Goal: Information Seeking & Learning: Check status

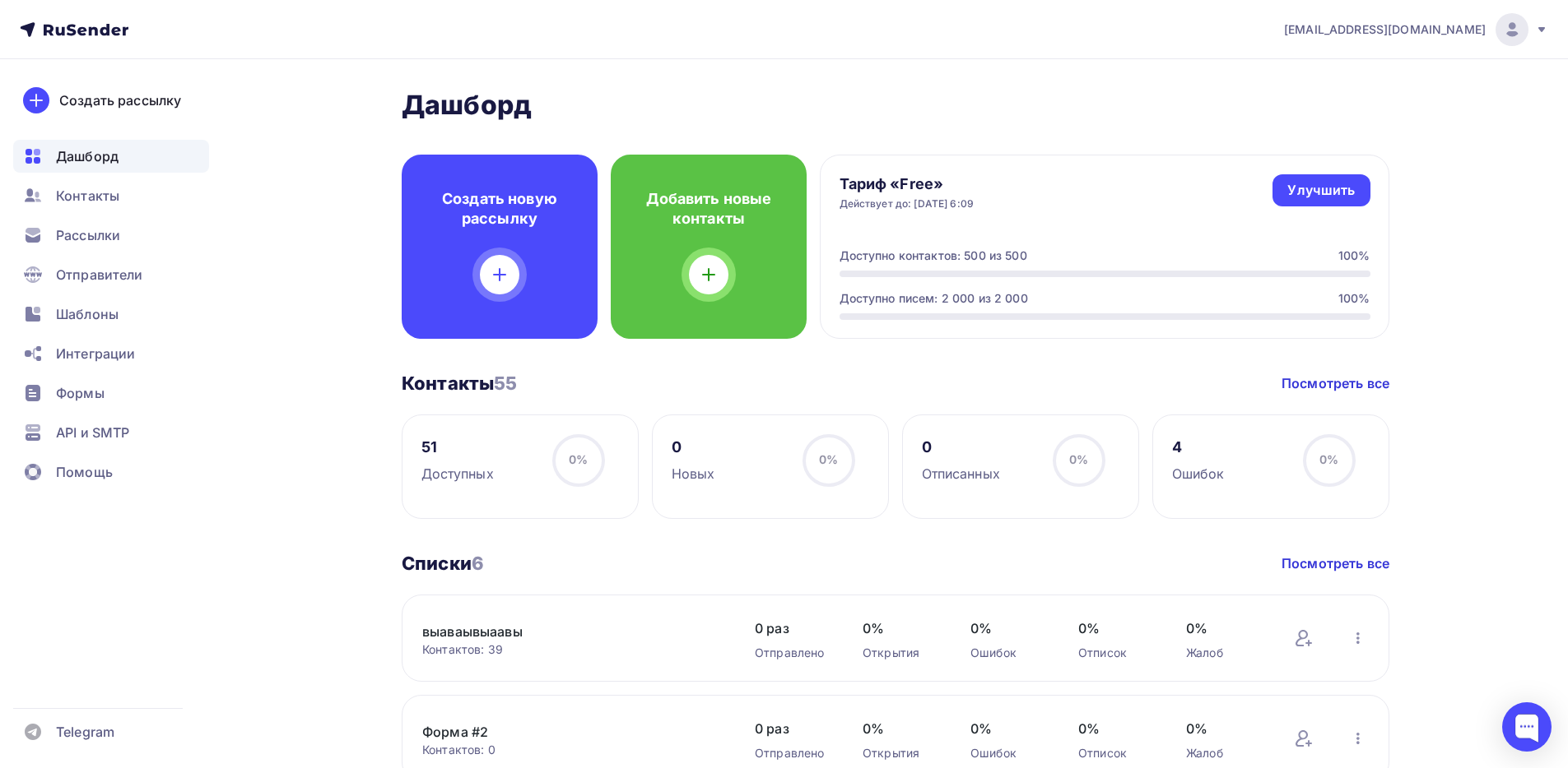
click at [1547, 24] on icon at bounding box center [1541, 30] width 13 height 13
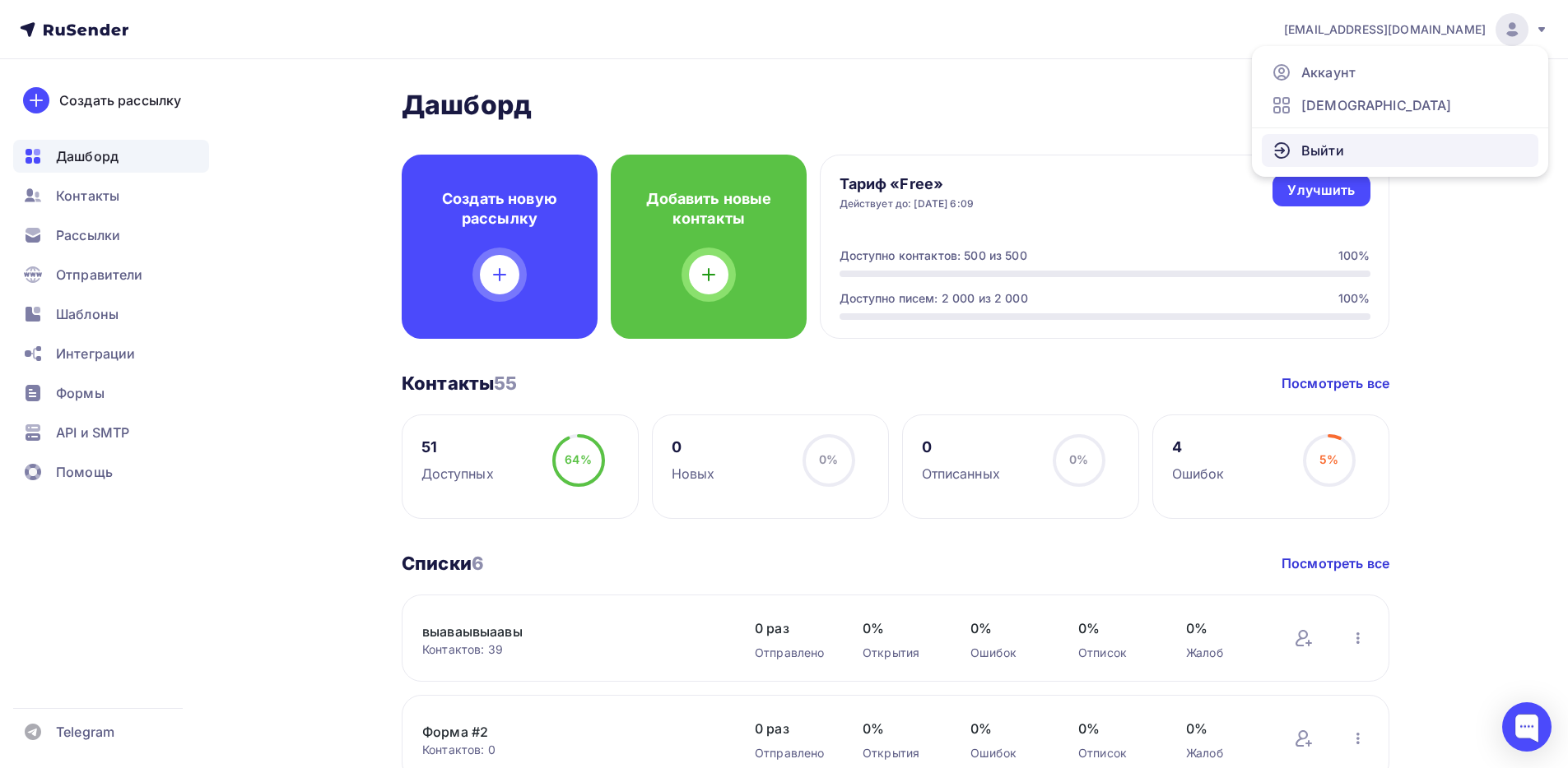
click at [1376, 149] on link "Выйти" at bounding box center [1399, 151] width 276 height 33
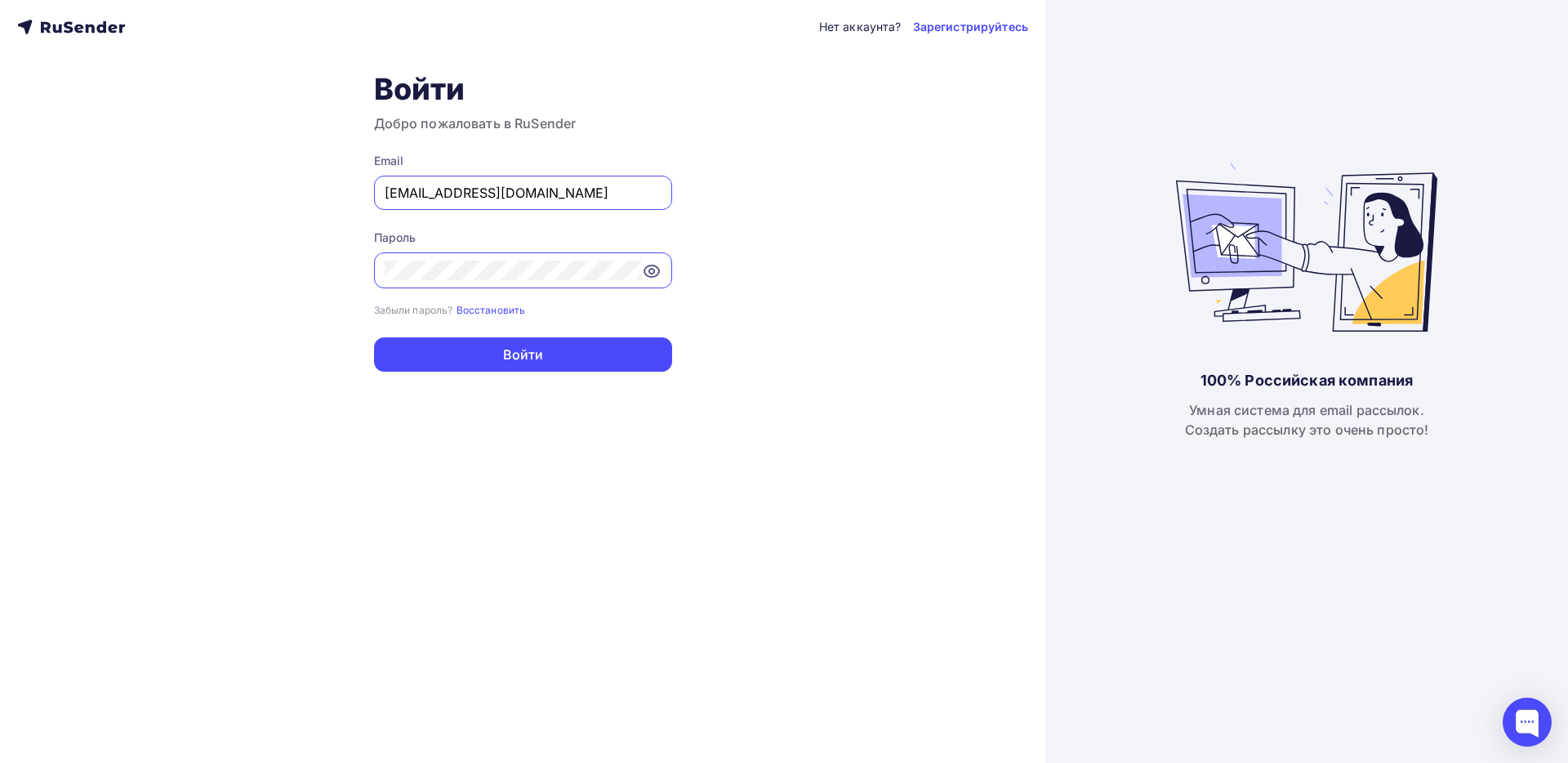
click at [535, 199] on input "[EMAIL_ADDRESS][DOMAIN_NAME]" at bounding box center [522, 193] width 277 height 20
paste input "[EMAIL_ADDRESS][DOMAIN_NAME]"
type input "[EMAIL_ADDRESS][DOMAIN_NAME]"
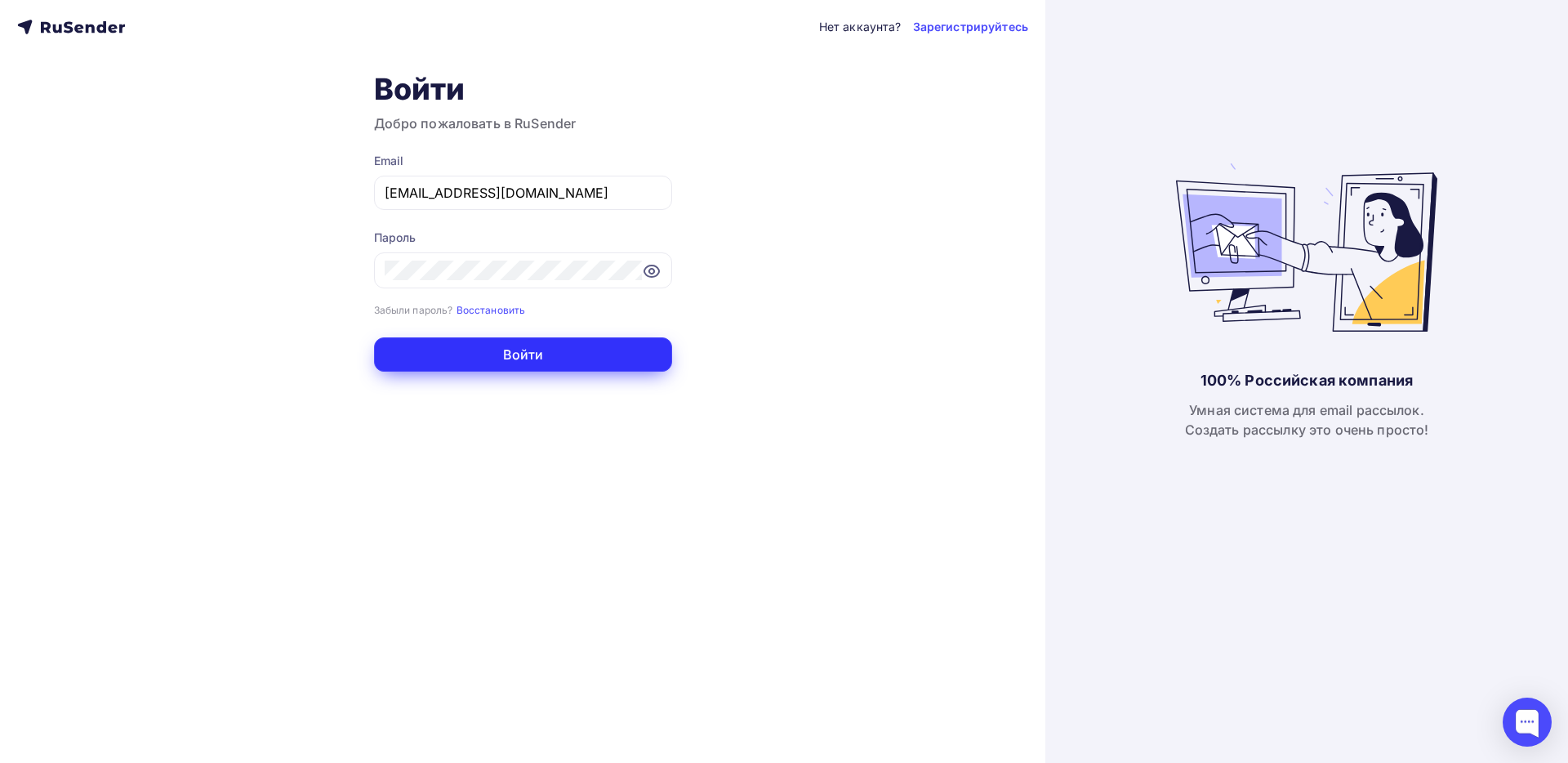
click at [593, 363] on button "Войти" at bounding box center [522, 354] width 298 height 35
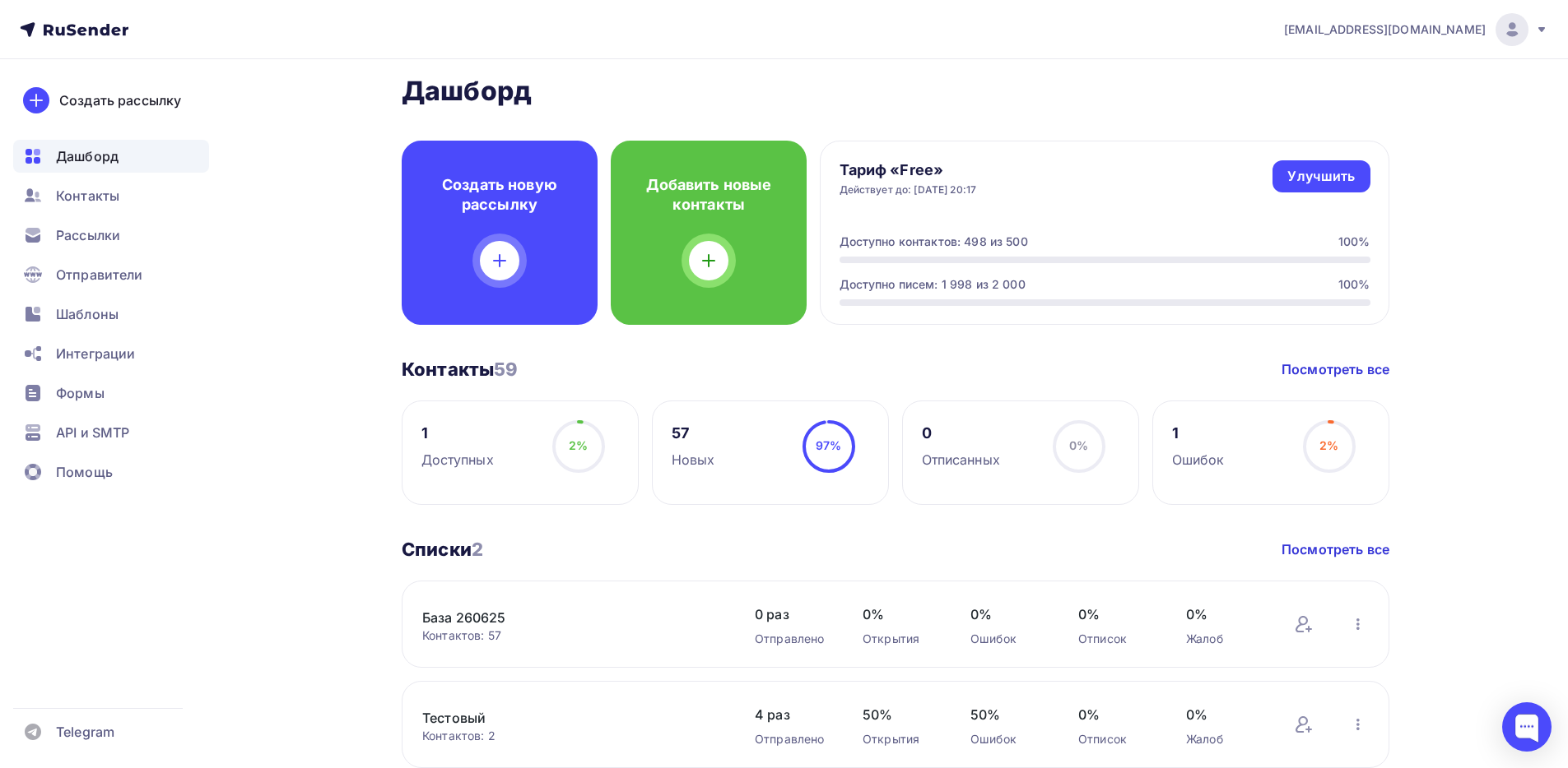
scroll to position [26, 0]
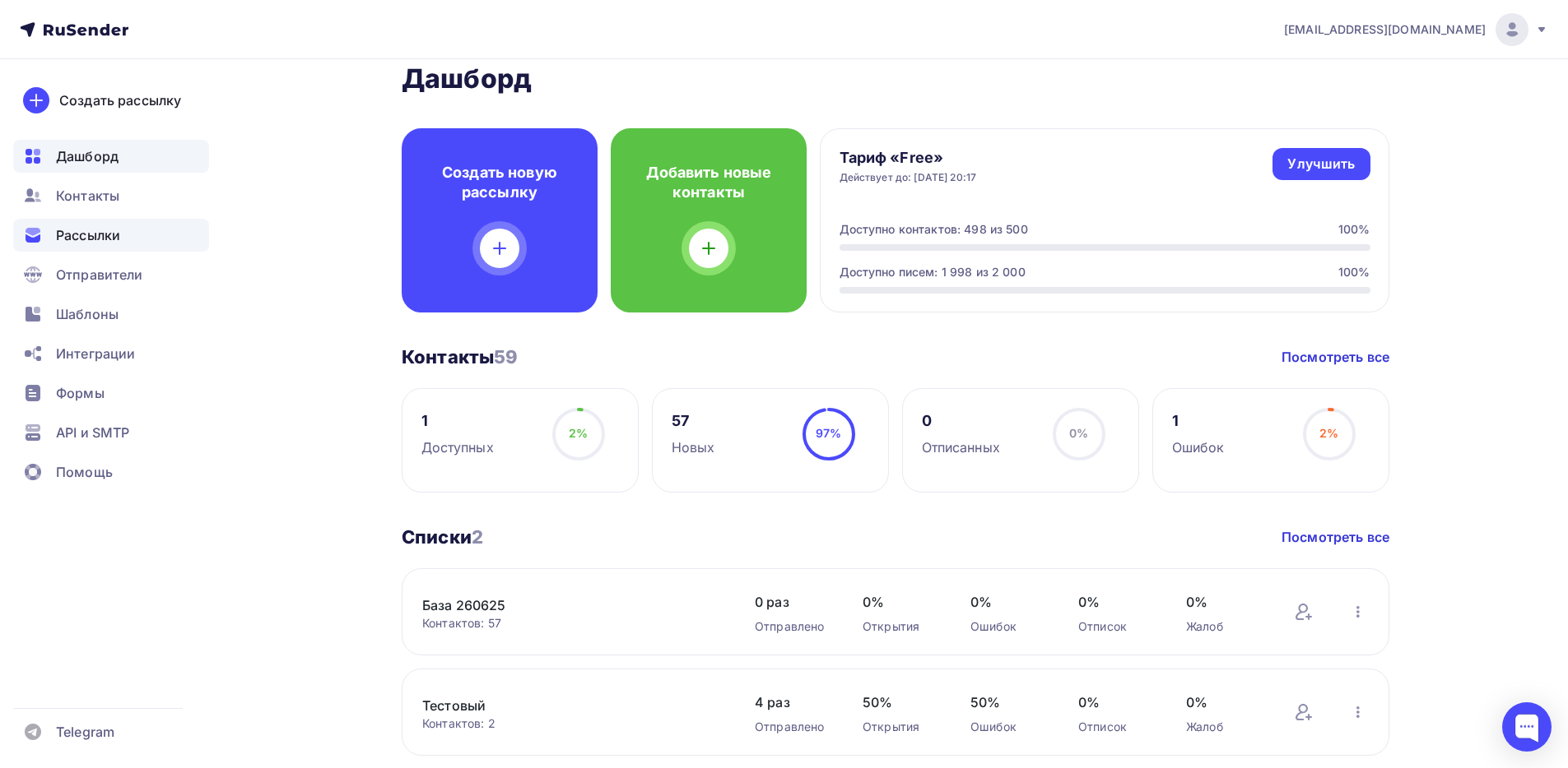
click at [116, 237] on span "Рассылки" at bounding box center [88, 235] width 65 height 20
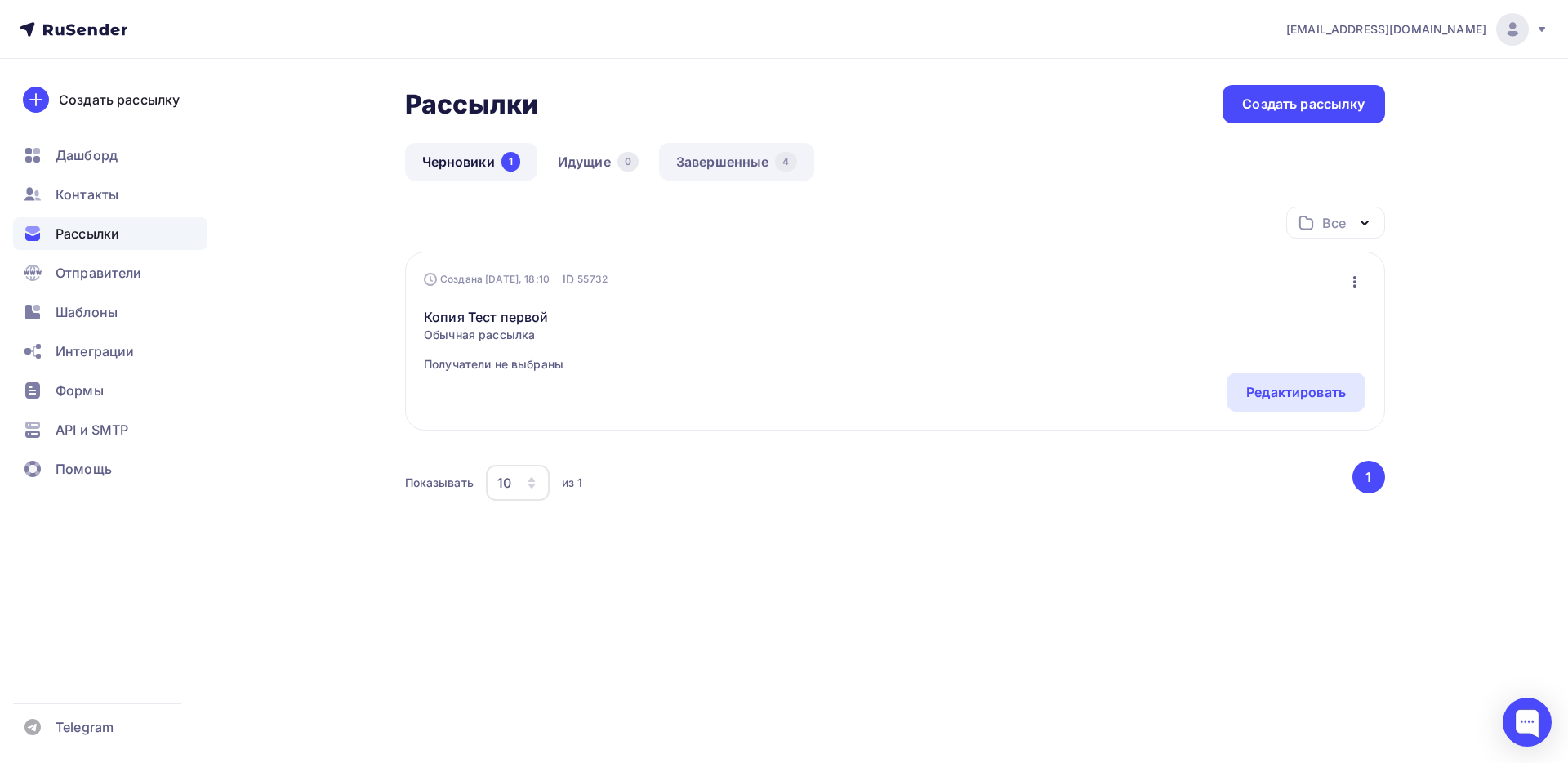
click at [740, 164] on link "Завершенные 4" at bounding box center [737, 162] width 155 height 37
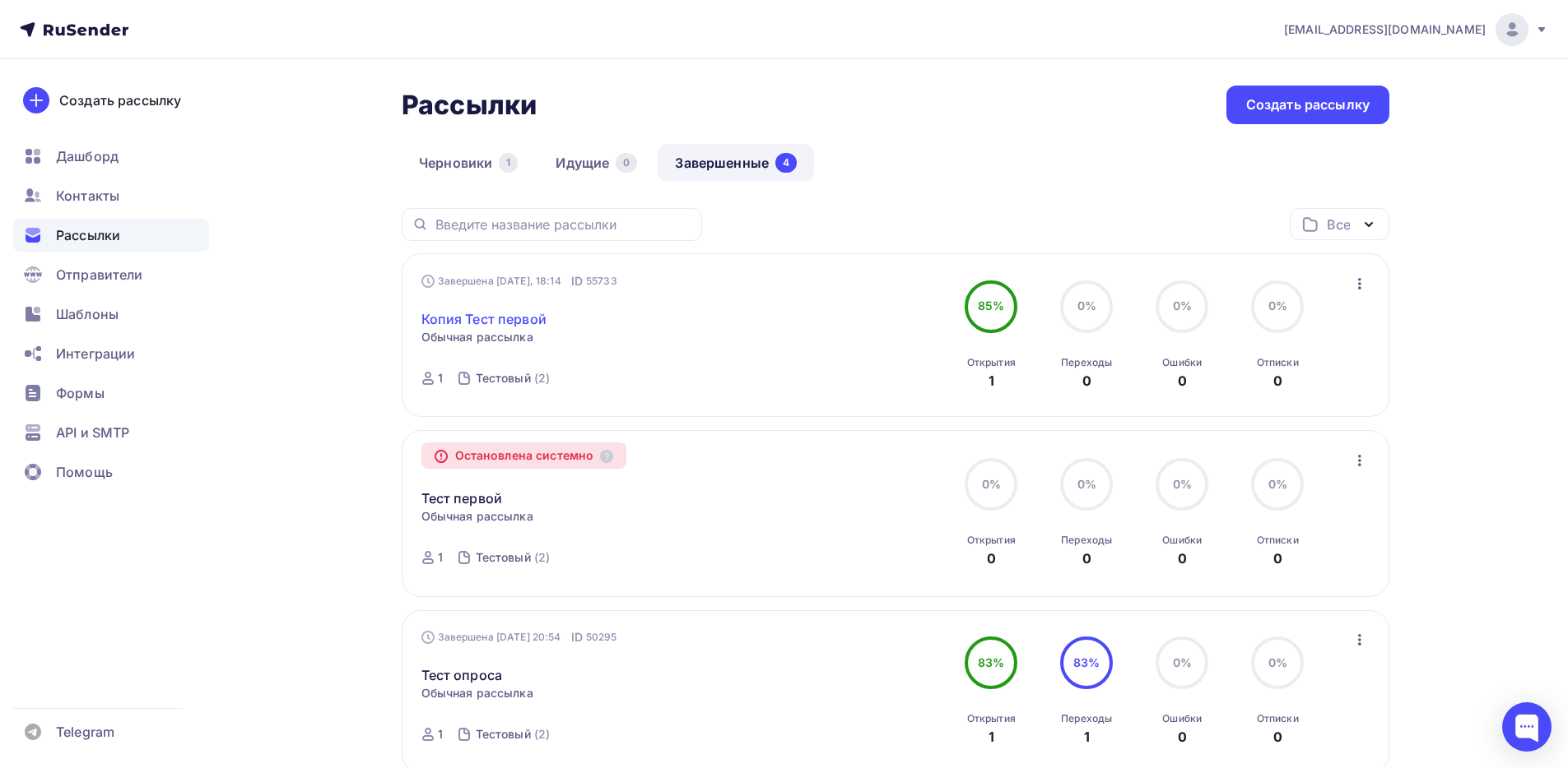
click at [492, 310] on link "Копия Тест первой" at bounding box center [484, 319] width 126 height 20
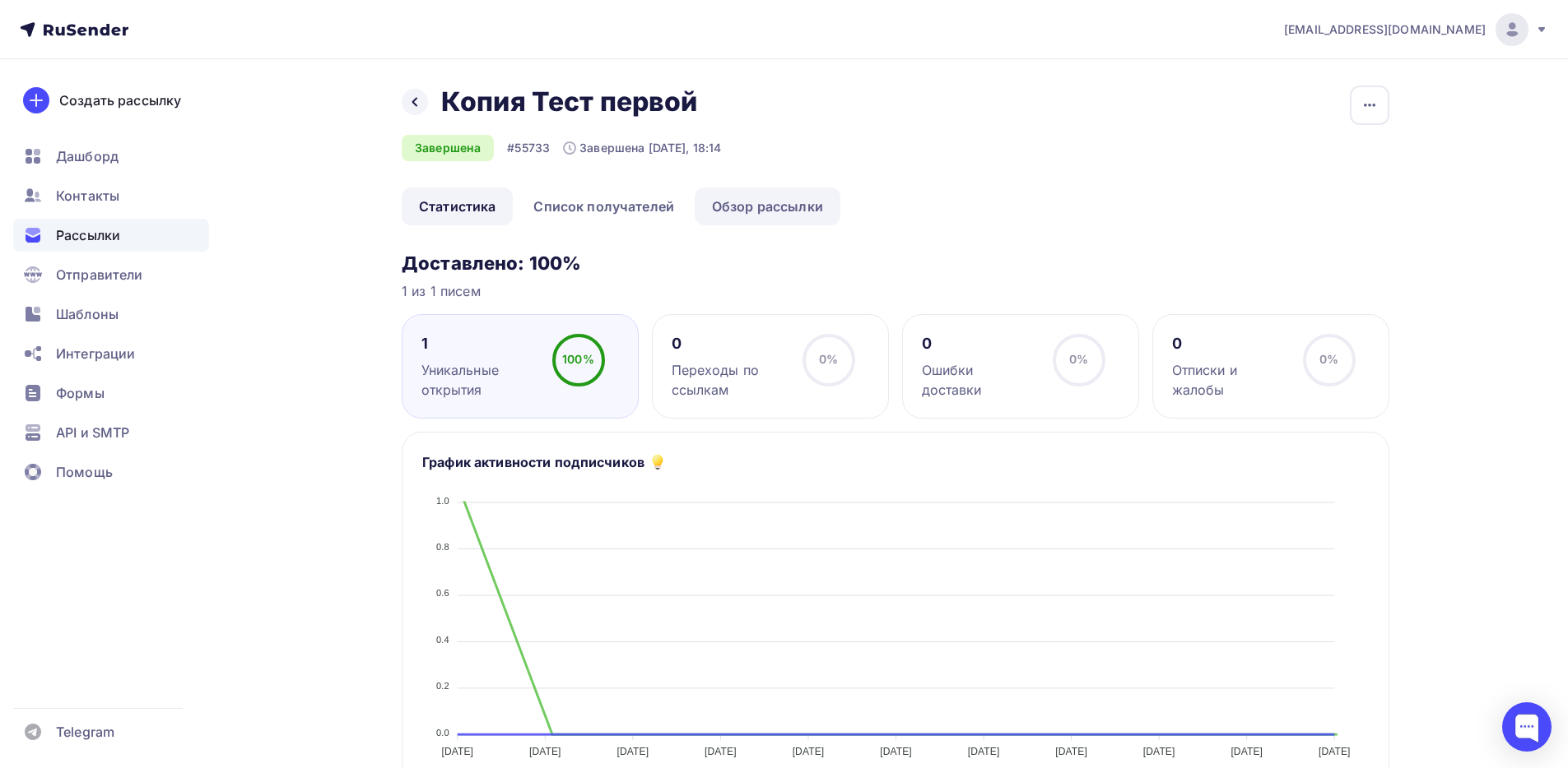
click at [754, 209] on link "Обзор рассылки" at bounding box center [767, 206] width 145 height 38
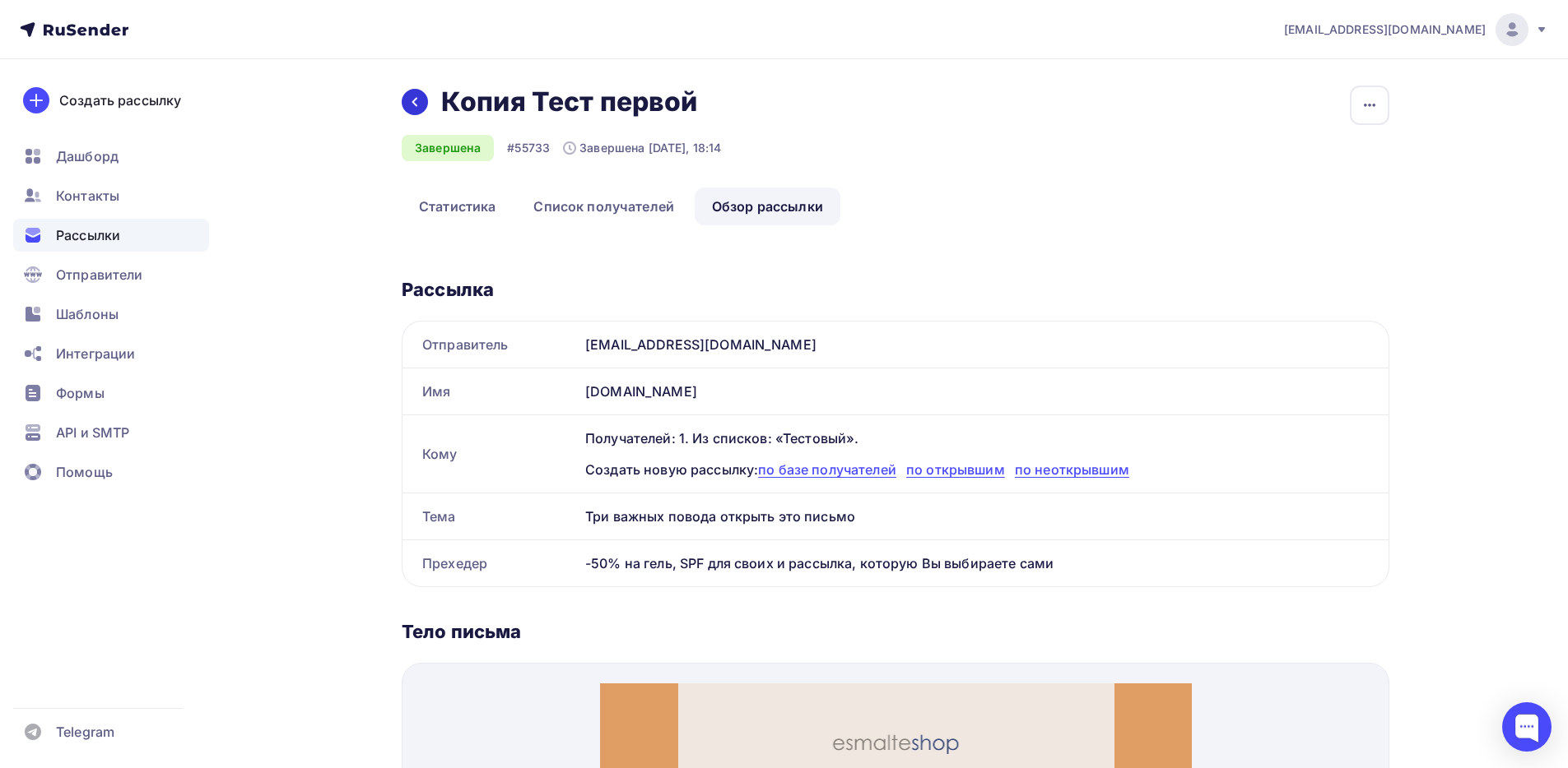
click at [420, 110] on div at bounding box center [414, 101] width 26 height 26
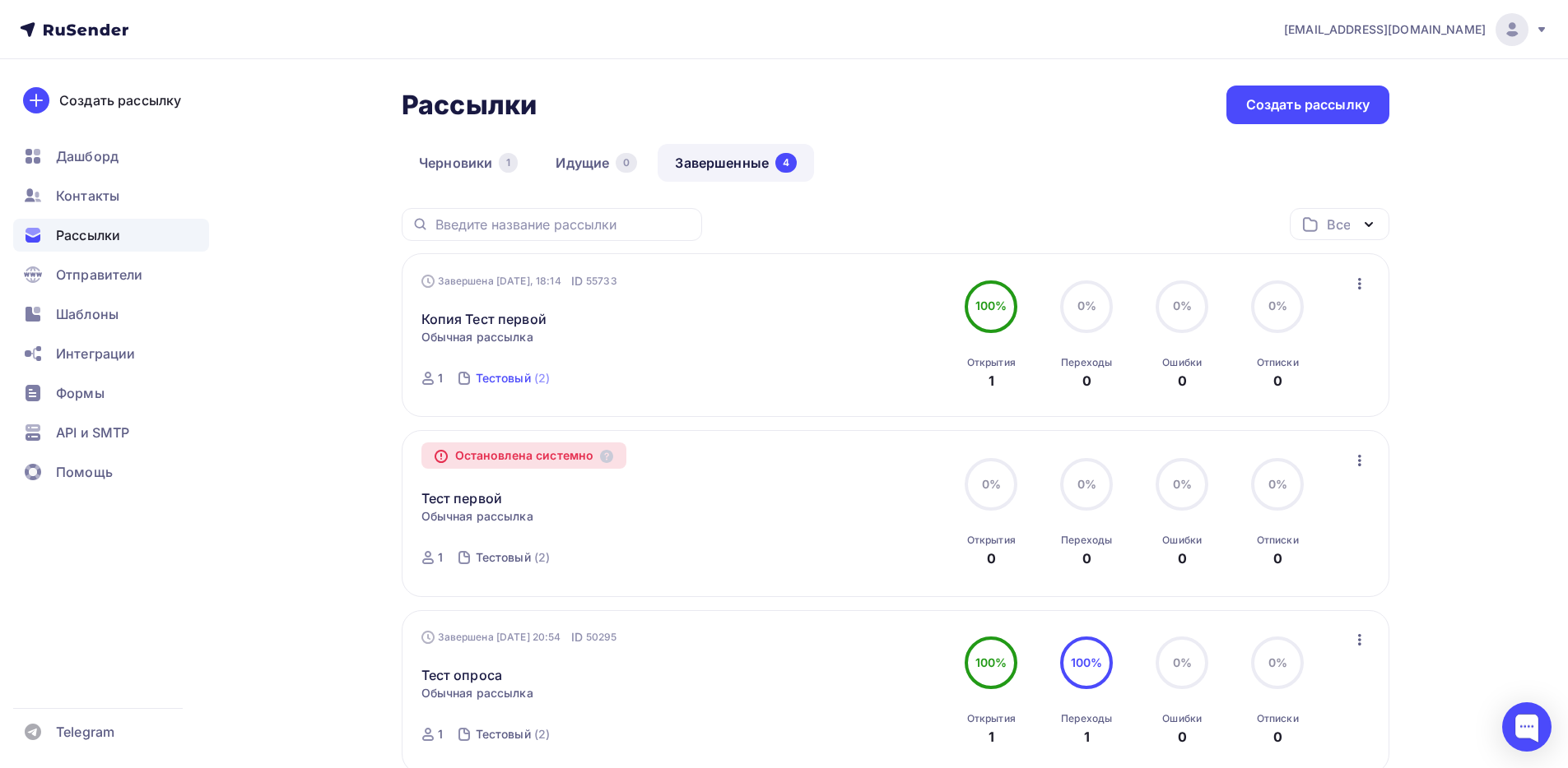
click at [490, 378] on div "Тестовый" at bounding box center [503, 378] width 55 height 16
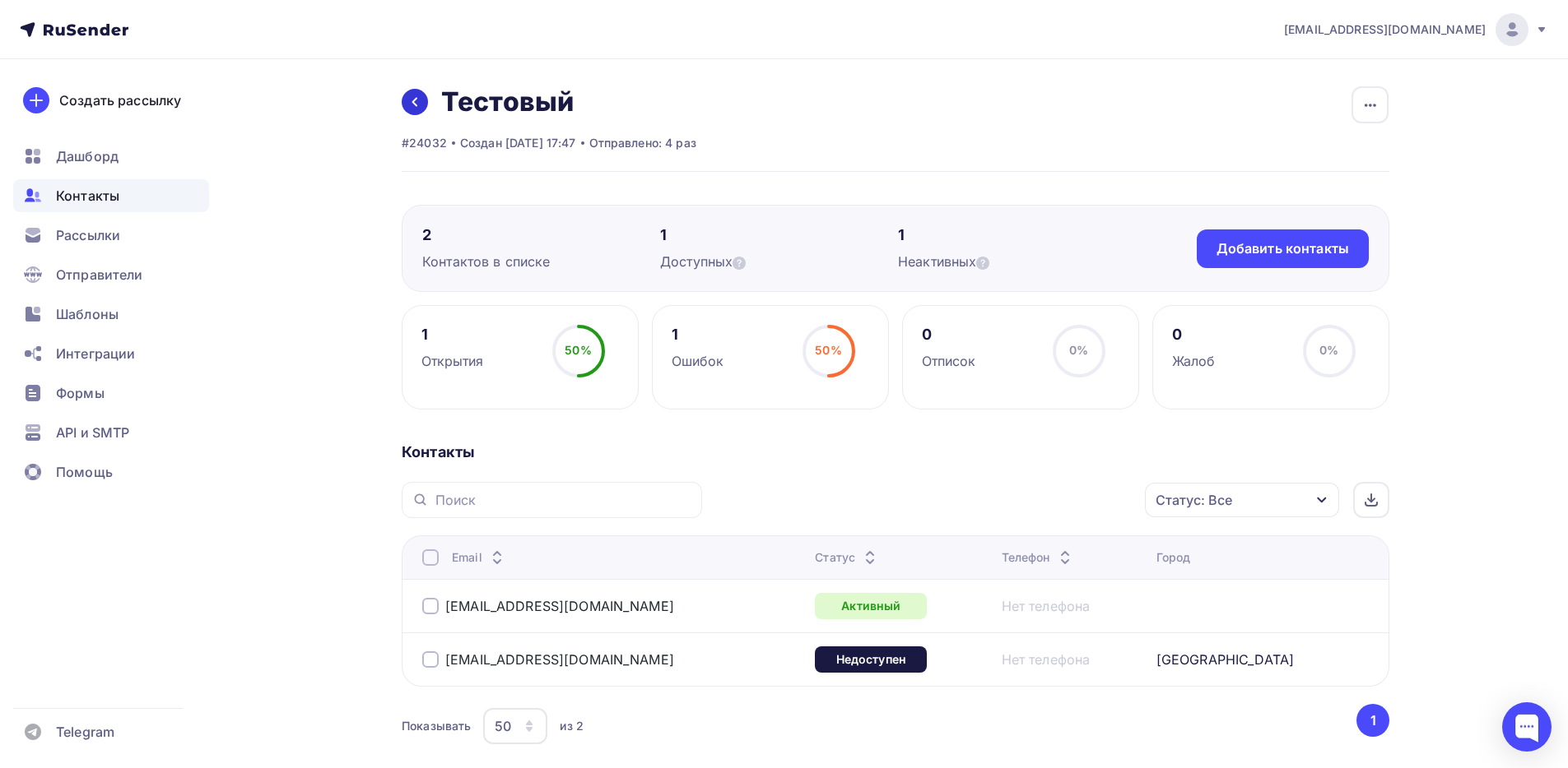
click at [416, 95] on icon at bounding box center [414, 101] width 13 height 13
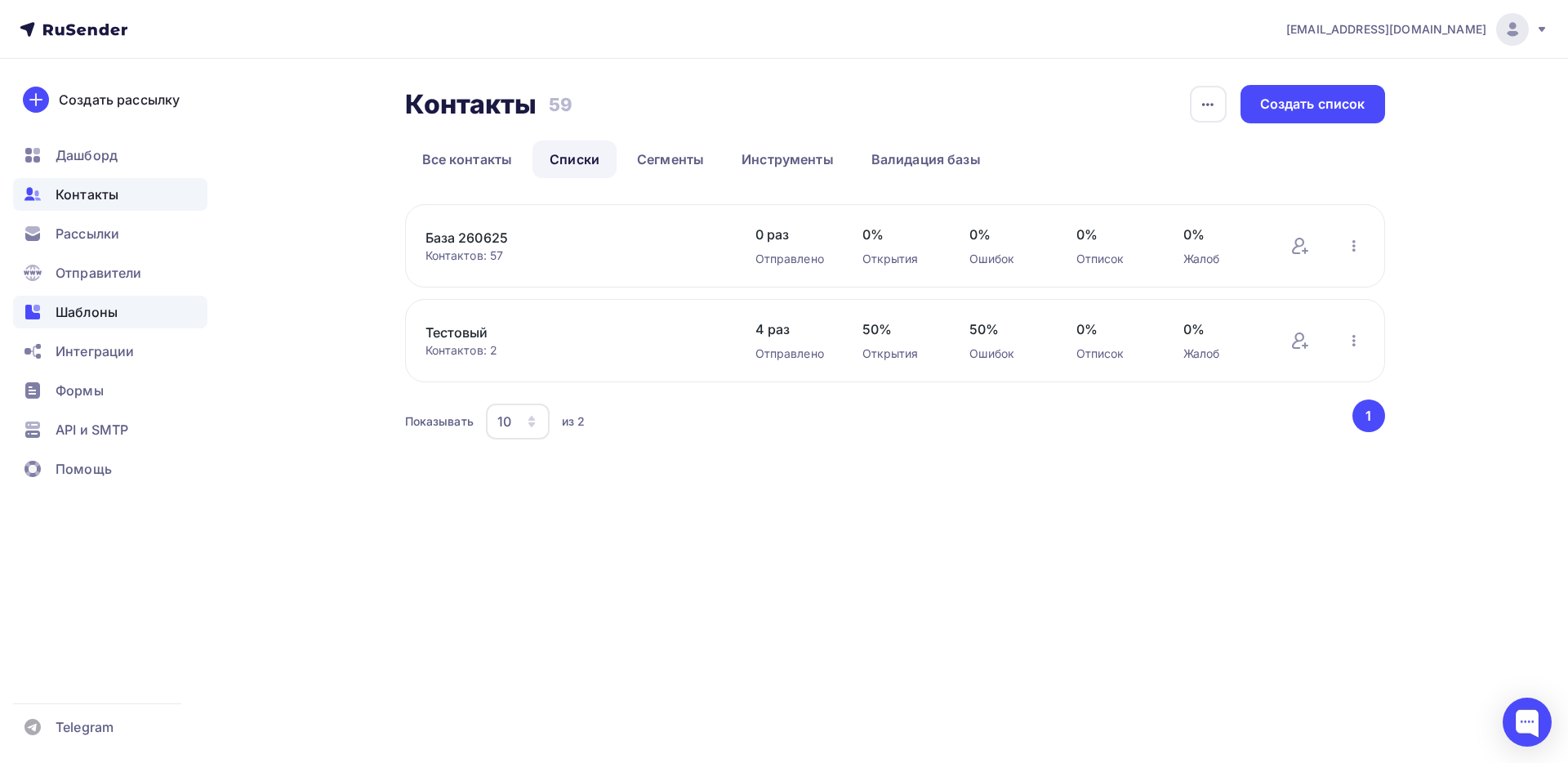
click at [101, 313] on span "Шаблоны" at bounding box center [86, 313] width 62 height 20
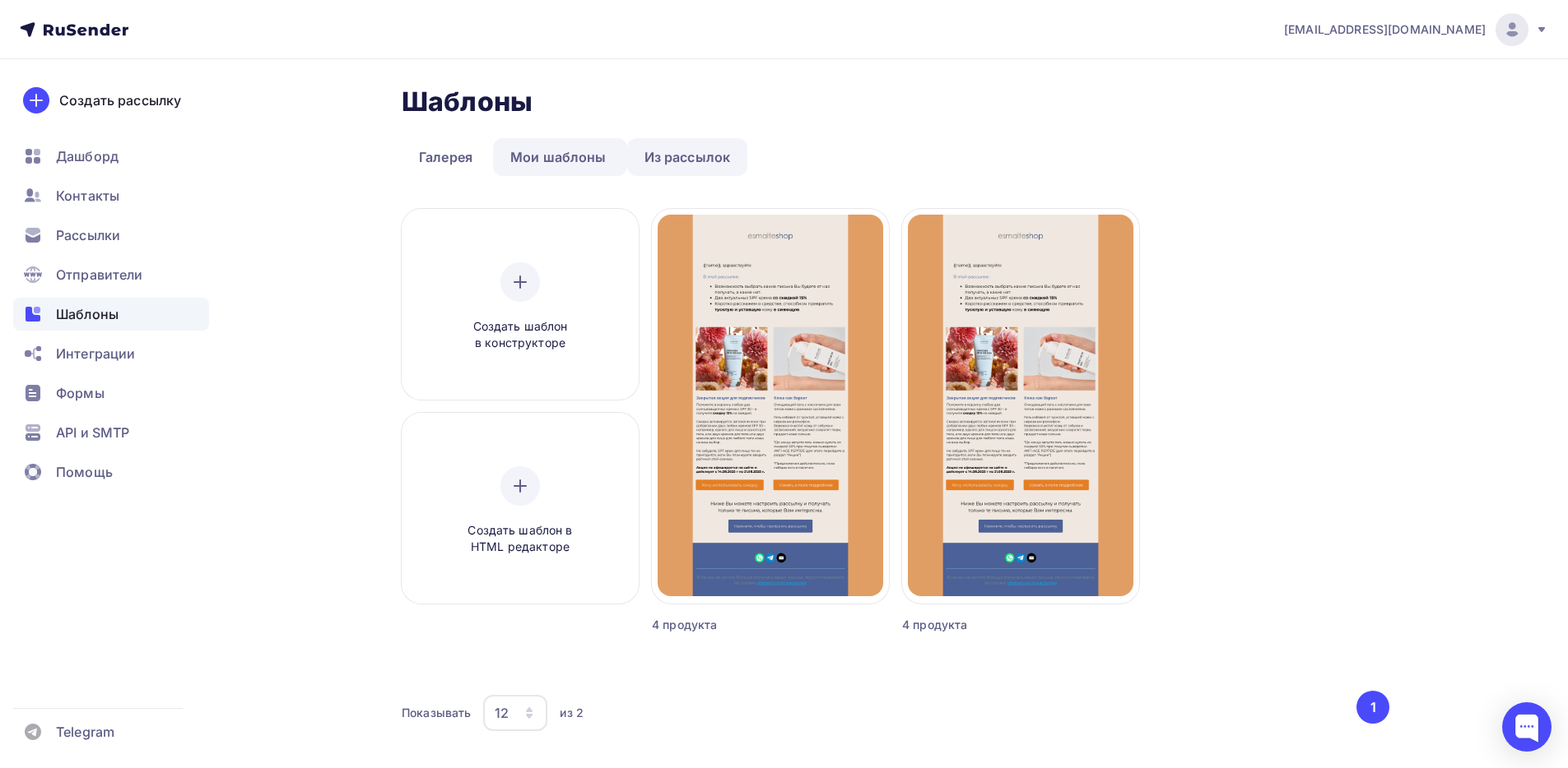
click at [677, 154] on link "Из рассылок" at bounding box center [687, 157] width 121 height 38
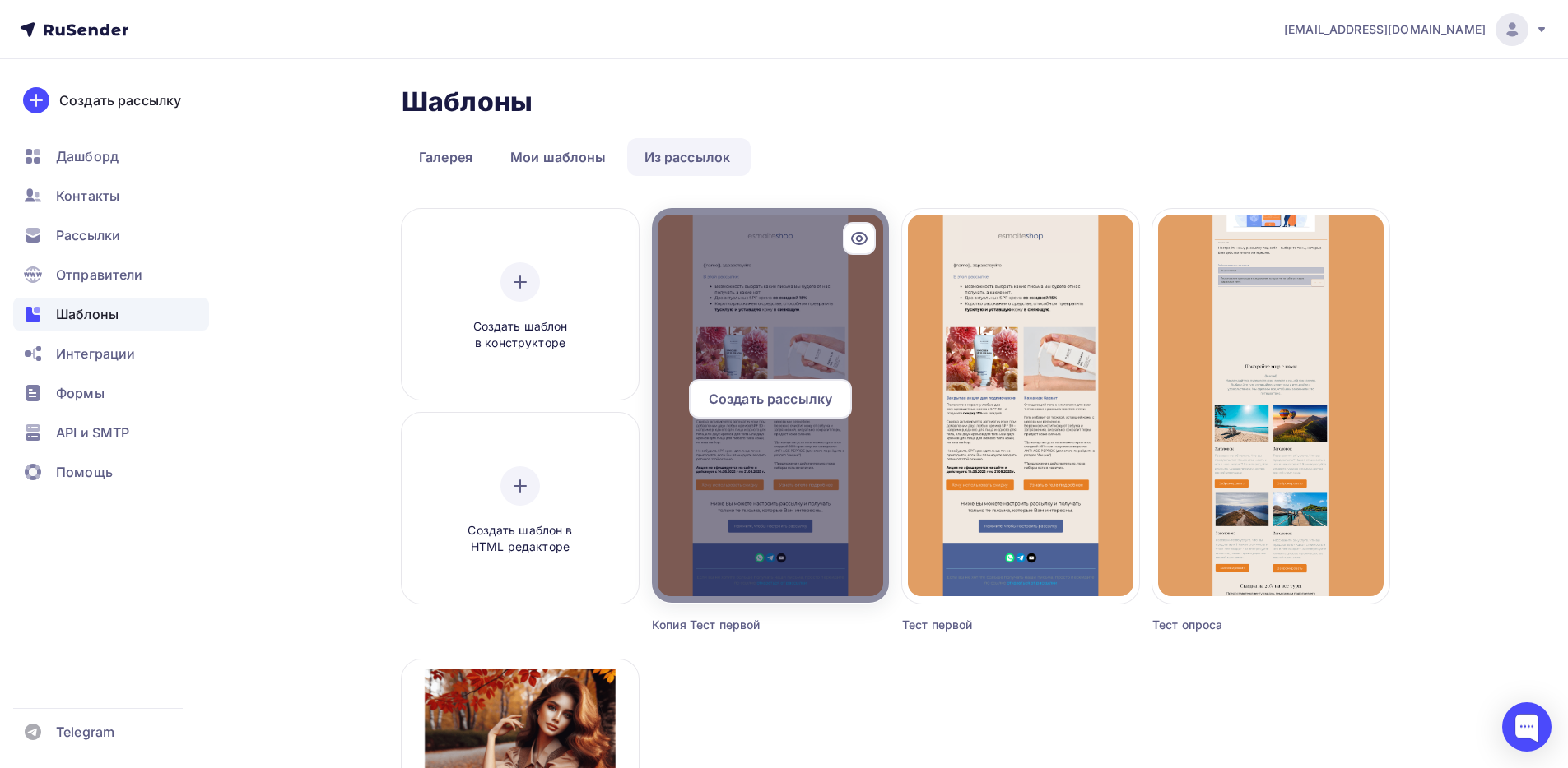
click at [858, 240] on icon at bounding box center [859, 238] width 5 height 5
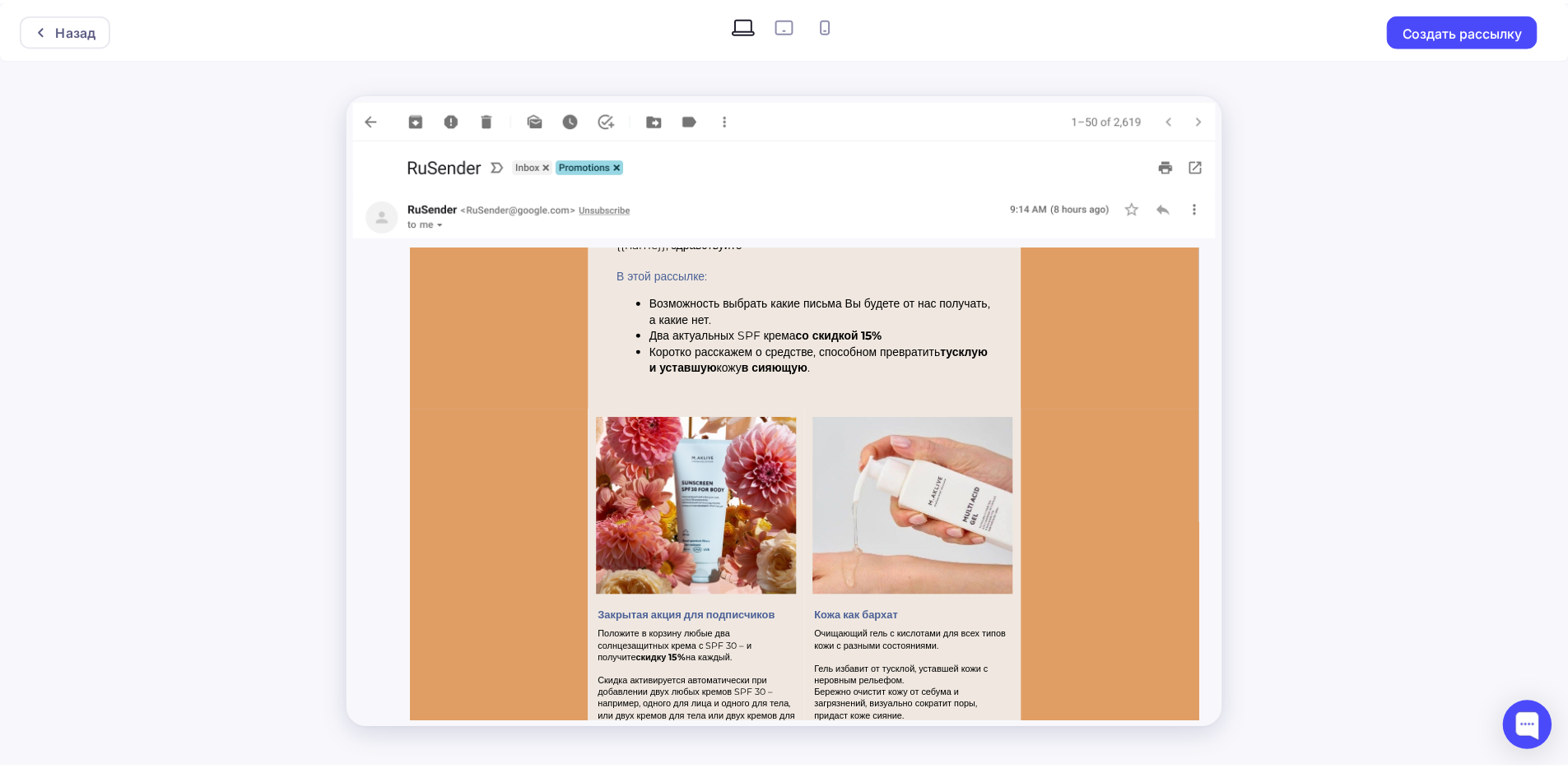
scroll to position [597, 0]
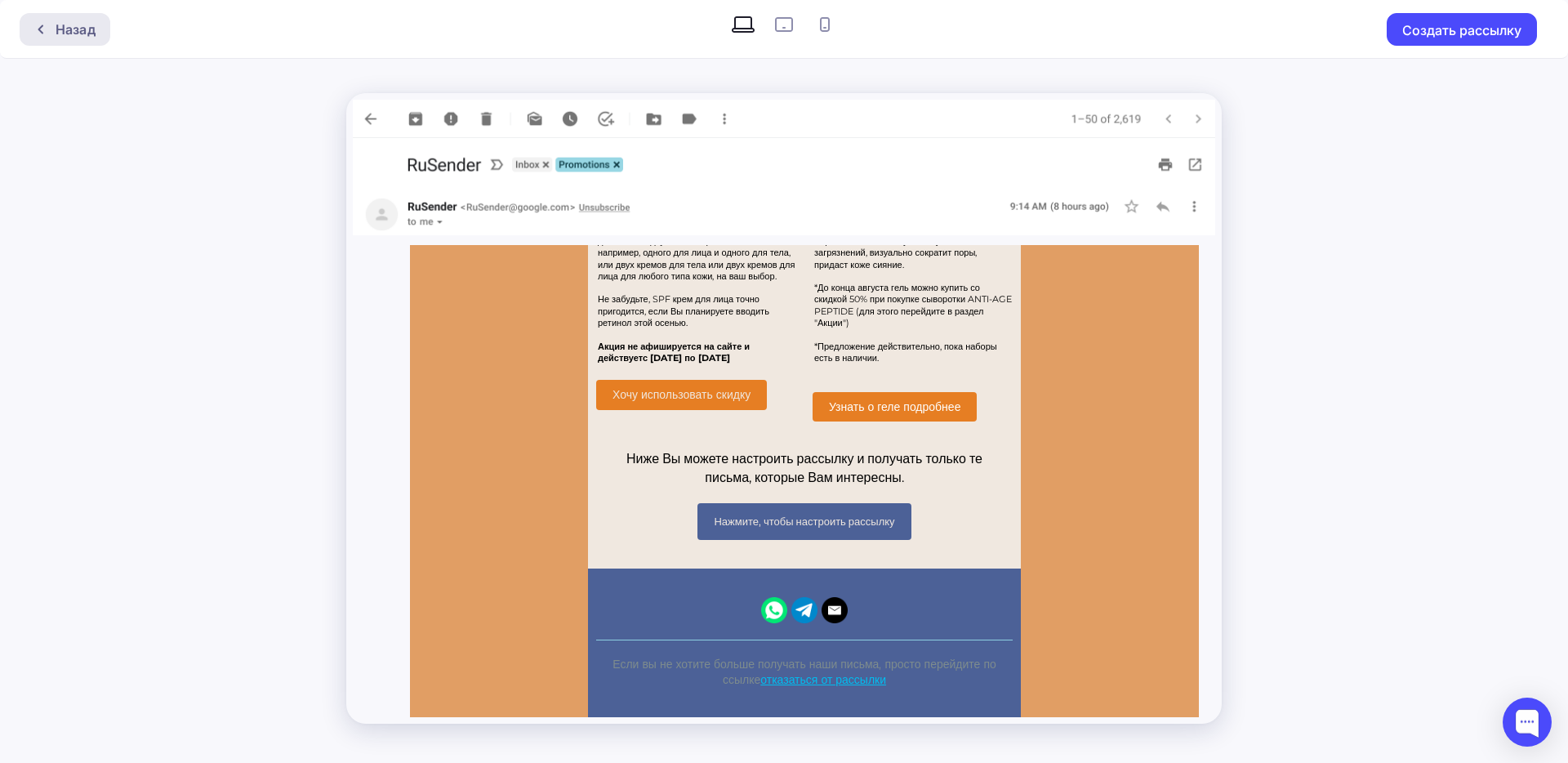
click at [52, 38] on div "Назад" at bounding box center [65, 29] width 91 height 33
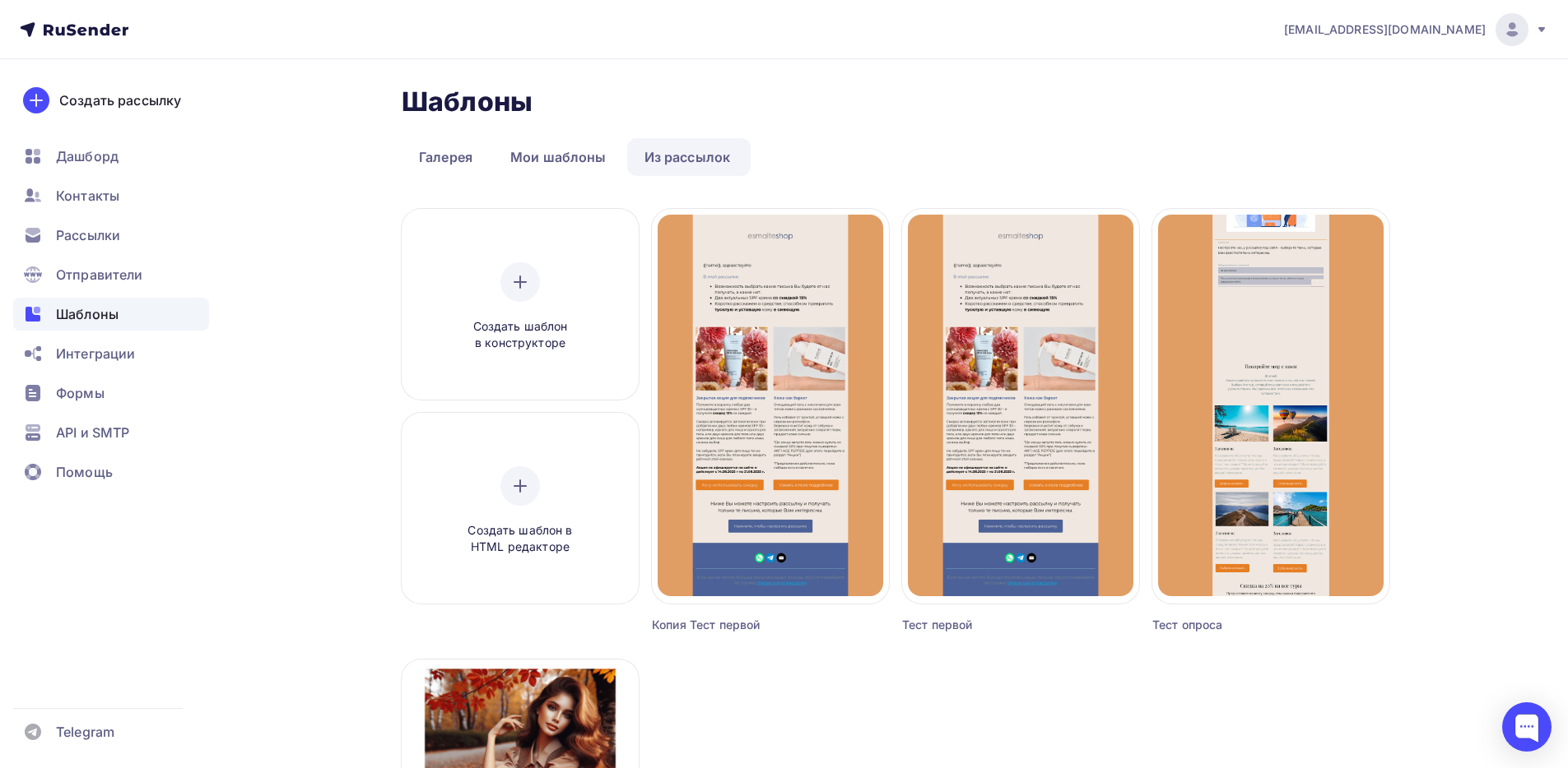
click at [60, 24] on icon at bounding box center [74, 30] width 108 height 20
